Goal: Task Accomplishment & Management: Use online tool/utility

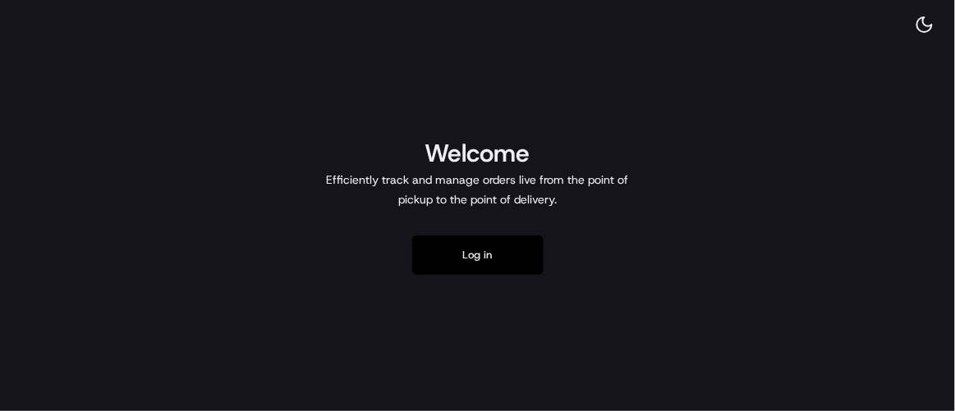
drag, startPoint x: 497, startPoint y: 249, endPoint x: 556, endPoint y: 250, distance: 59.1
click at [497, 249] on button "Log in" at bounding box center [477, 255] width 131 height 39
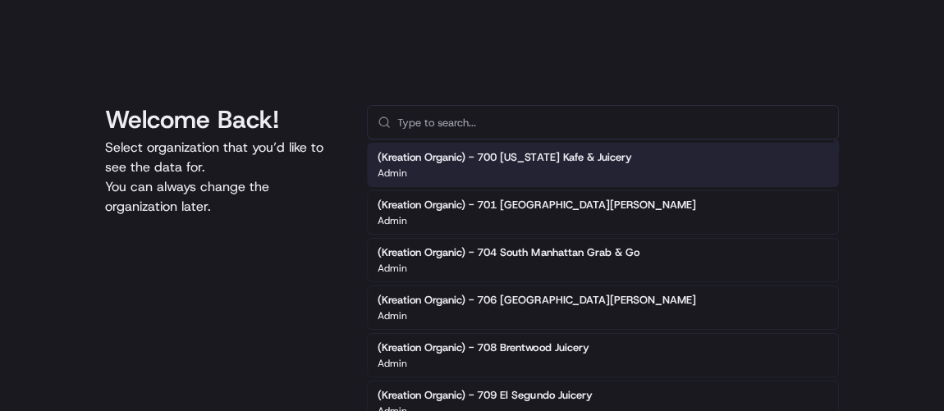
click at [517, 119] on input "text" at bounding box center [612, 122] width 431 height 33
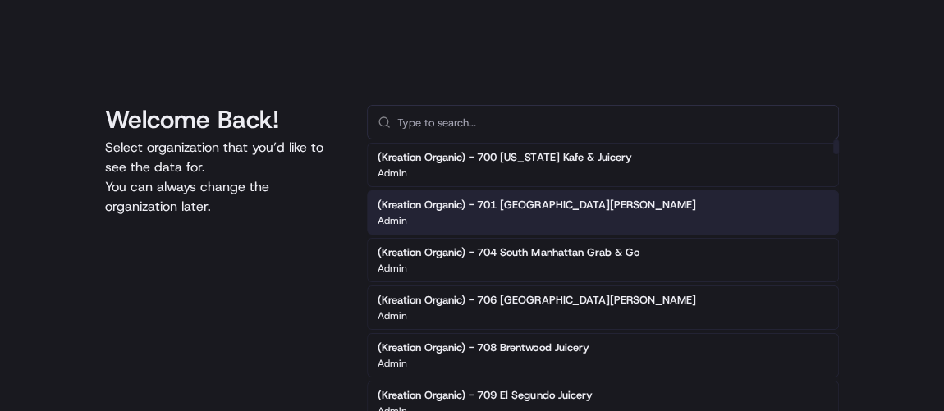
click at [425, 129] on input "text" at bounding box center [612, 122] width 431 height 33
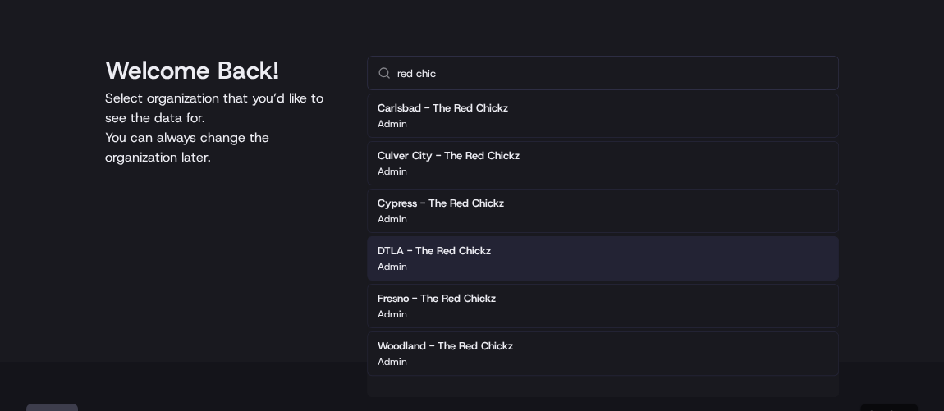
scroll to position [71, 0]
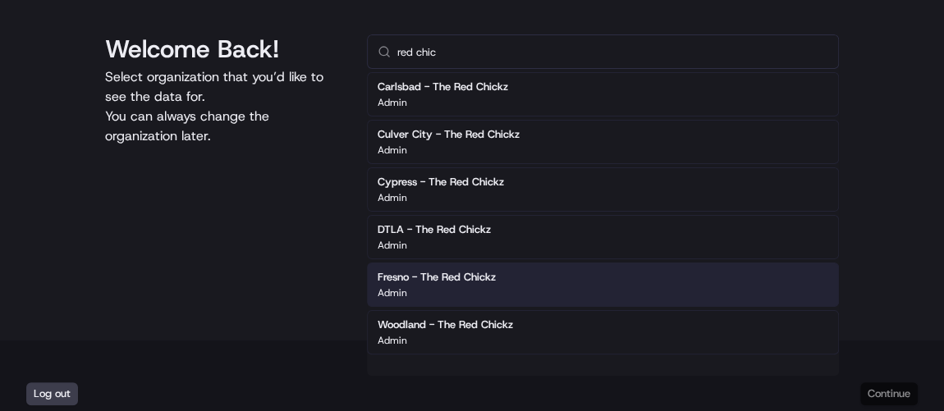
type input "red chic"
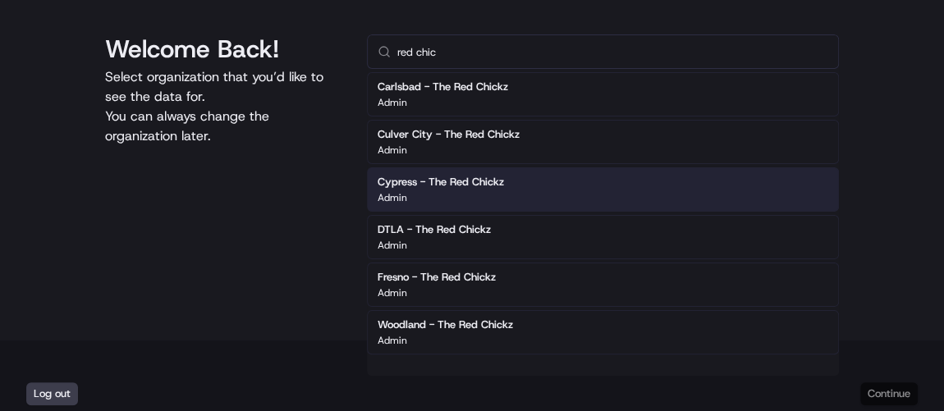
click at [497, 194] on div "Admin" at bounding box center [441, 197] width 126 height 13
click at [564, 186] on div "Cypress - The Red Chickz Admin" at bounding box center [603, 189] width 472 height 44
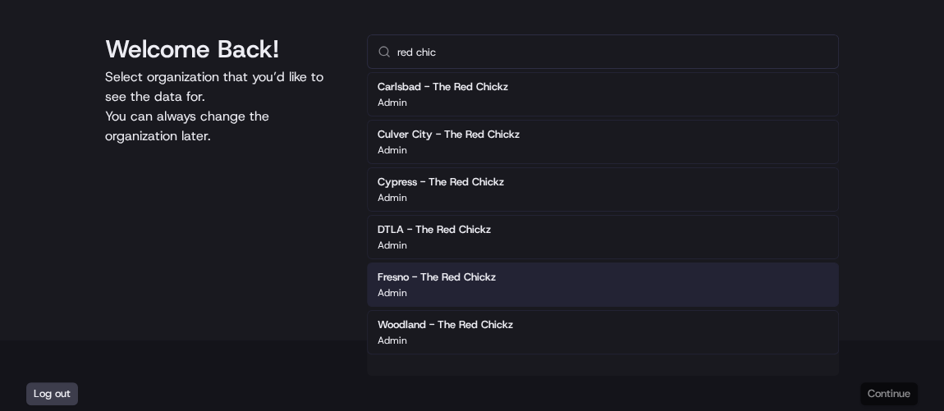
click at [508, 268] on div "Fresno - The Red Chickz Admin" at bounding box center [603, 285] width 472 height 44
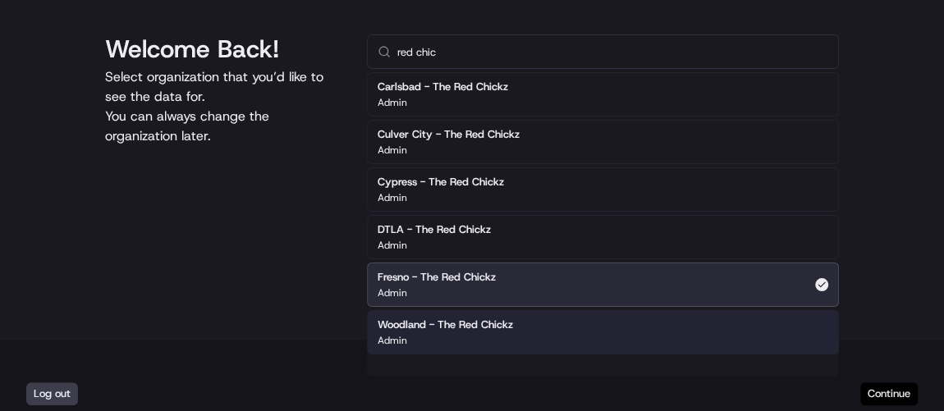
click at [875, 392] on button "Continue" at bounding box center [888, 394] width 57 height 23
